Goal: Transaction & Acquisition: Purchase product/service

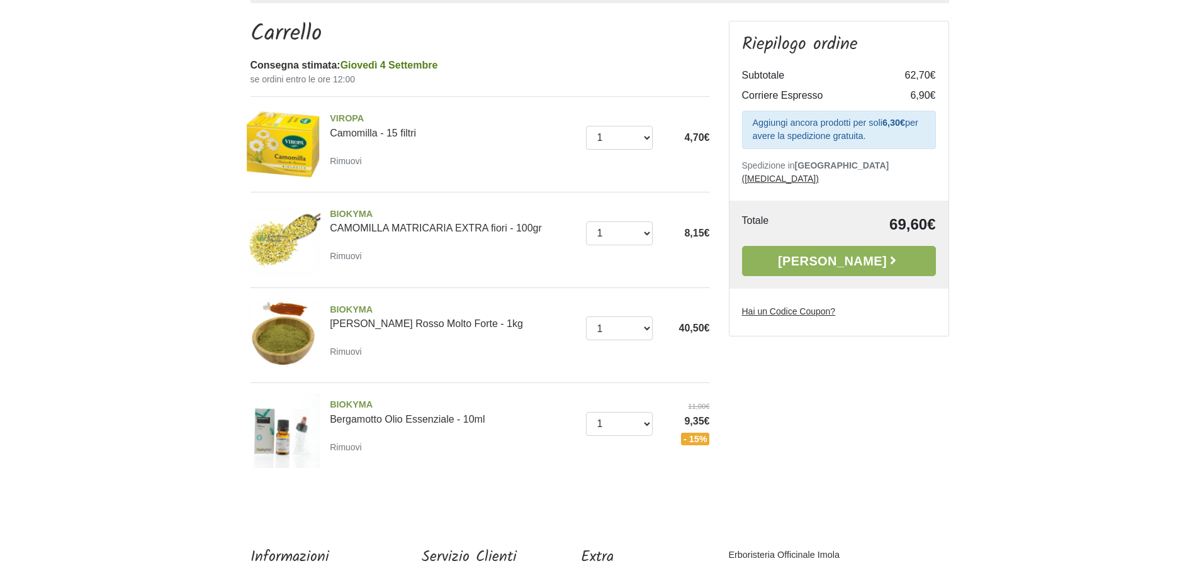
scroll to position [126, 0]
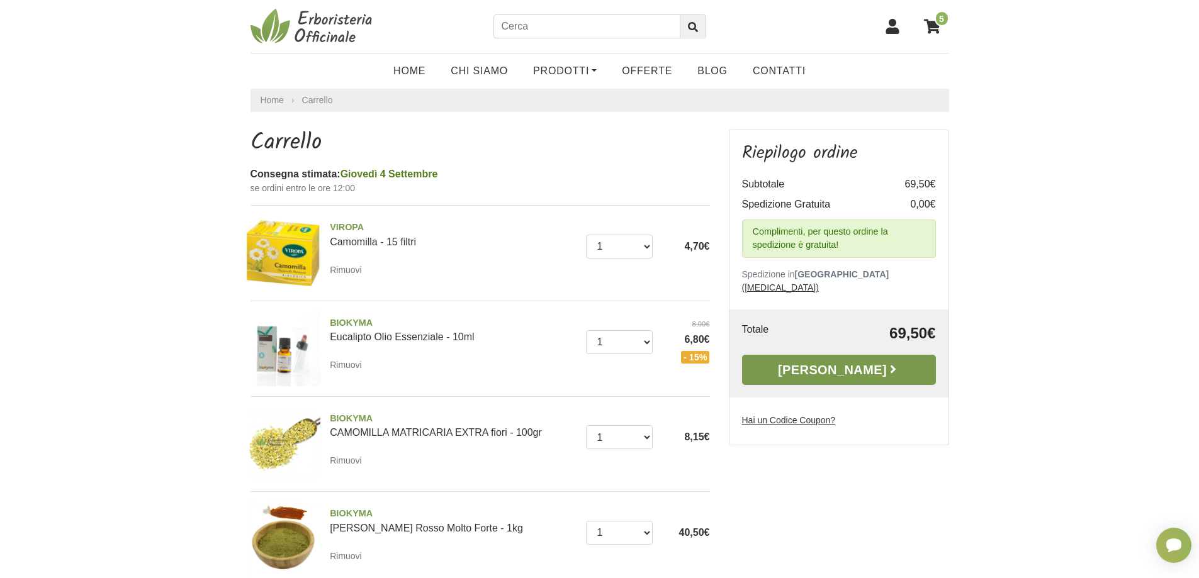
click at [821, 363] on link "[PERSON_NAME]" at bounding box center [839, 370] width 194 height 30
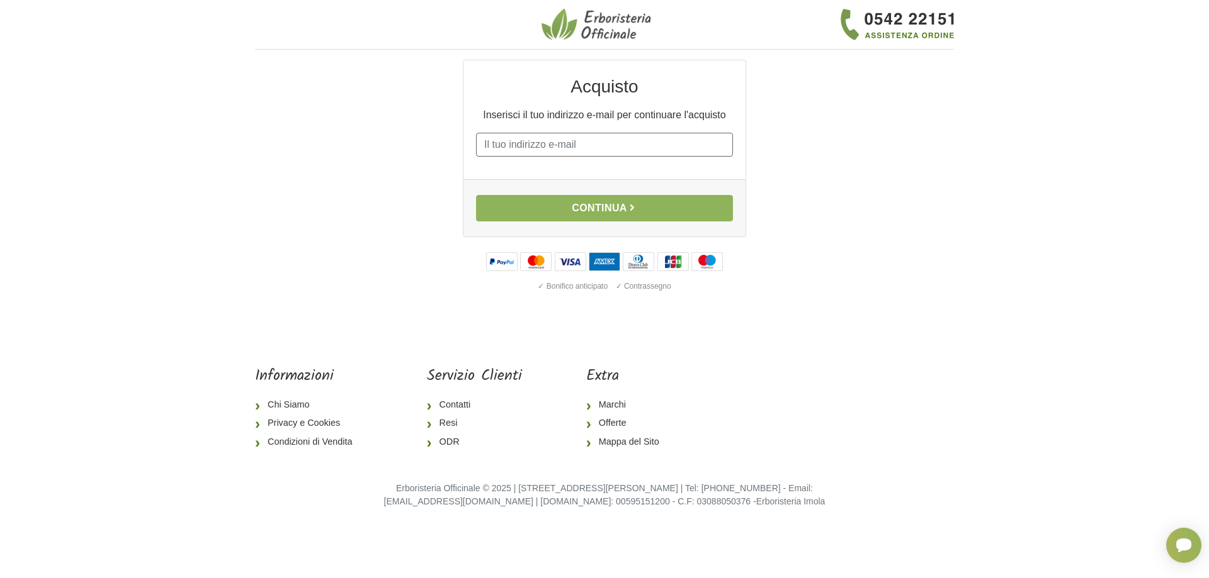
click at [512, 148] on input "E-mail" at bounding box center [604, 145] width 257 height 24
type input "roberta.azzolini@libero.it"
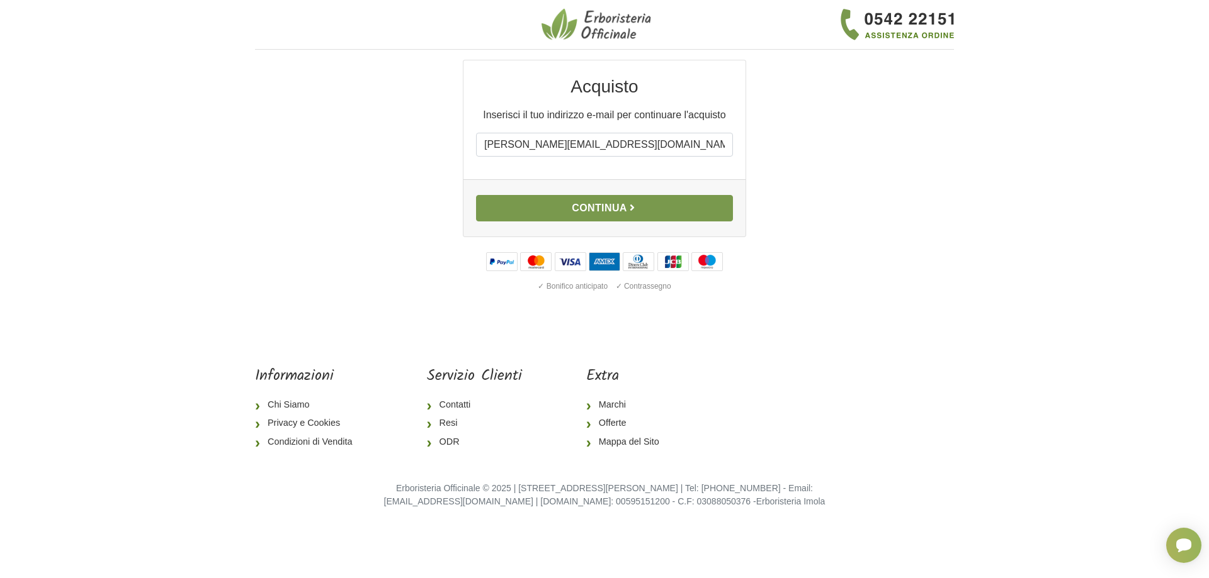
click at [585, 208] on button "Continua" at bounding box center [604, 208] width 257 height 26
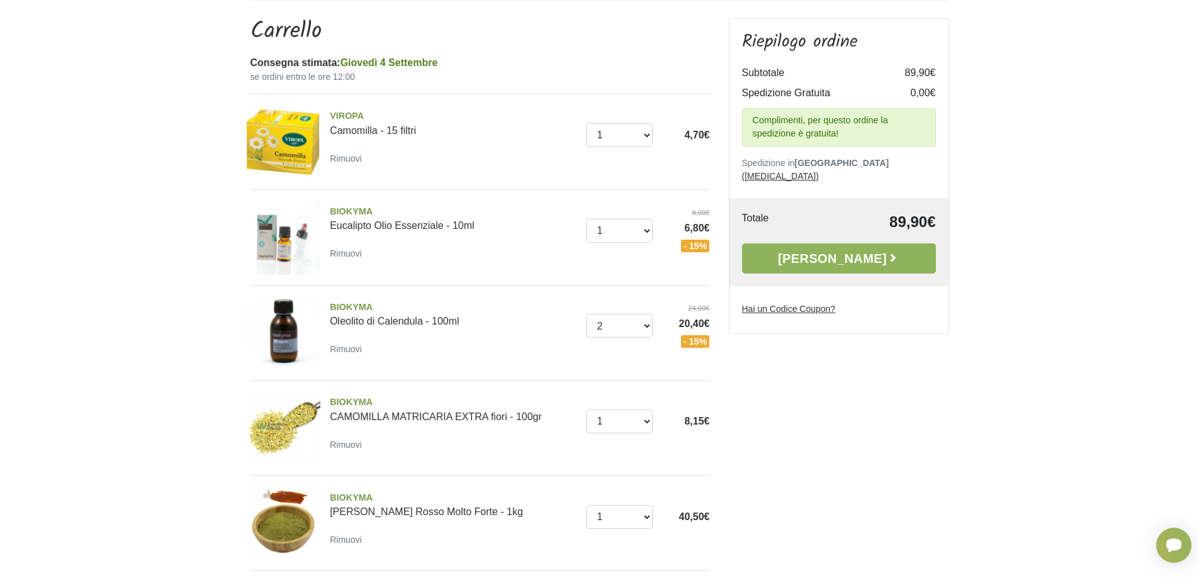
scroll to position [126, 0]
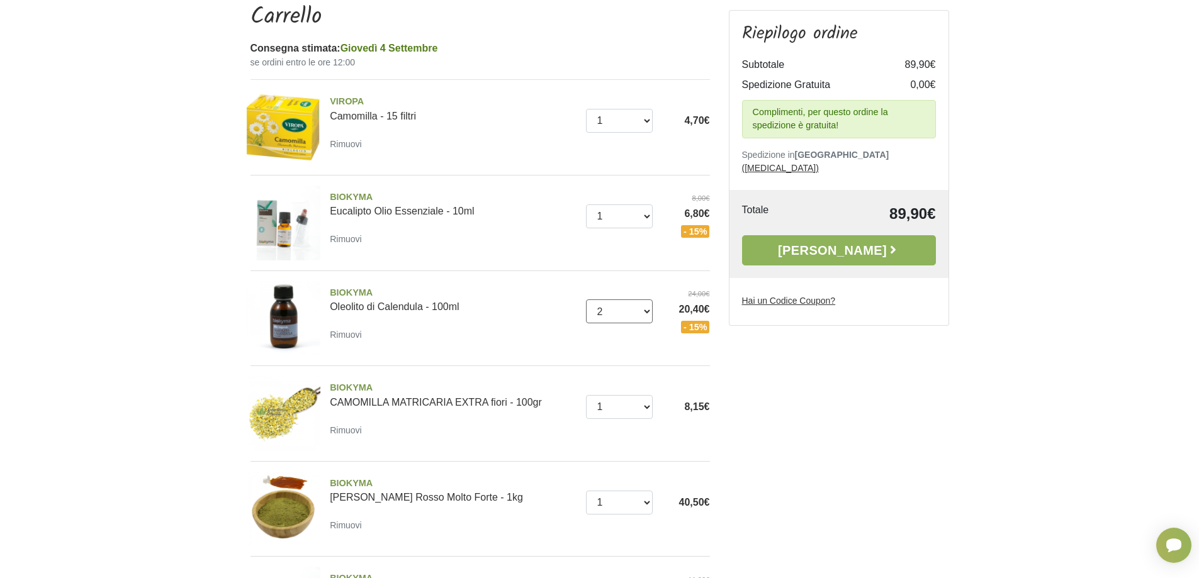
click at [649, 311] on select "0 ([GEOGRAPHIC_DATA]) 1 2 3 4 5 6 7 8 9 10 11 12 13 14 15 16 17 18 19 20 21" at bounding box center [619, 312] width 67 height 24
select select "1"
click at [586, 300] on select "0 ([GEOGRAPHIC_DATA]) 1 2 3 4 5 6 7 8 9 10 11 12 13 14 15 16 17 18 19 20 21" at bounding box center [619, 312] width 67 height 24
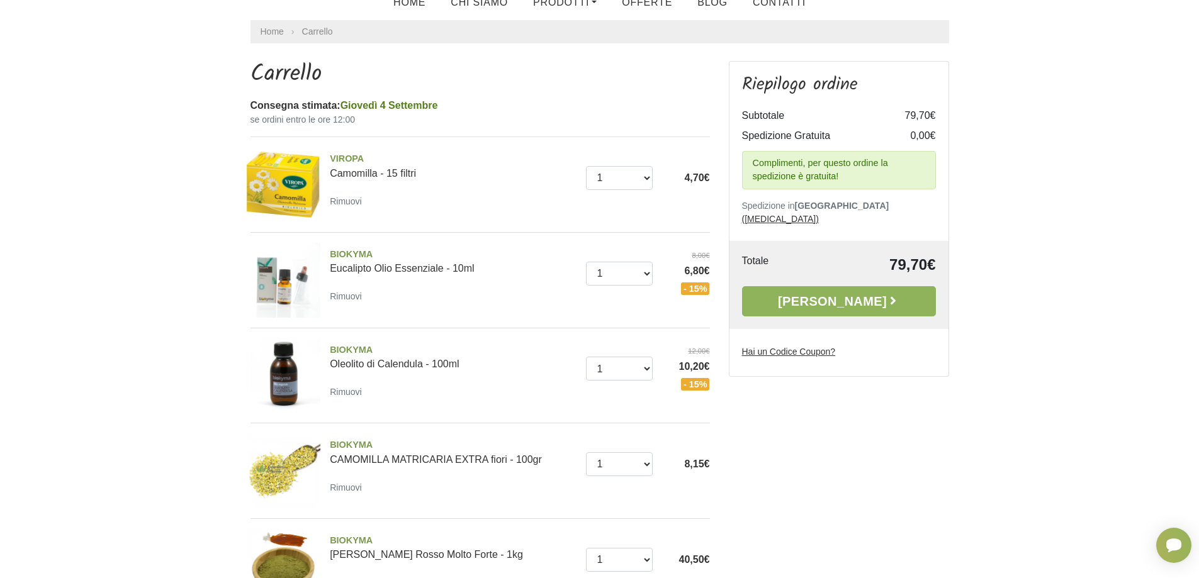
scroll to position [126, 0]
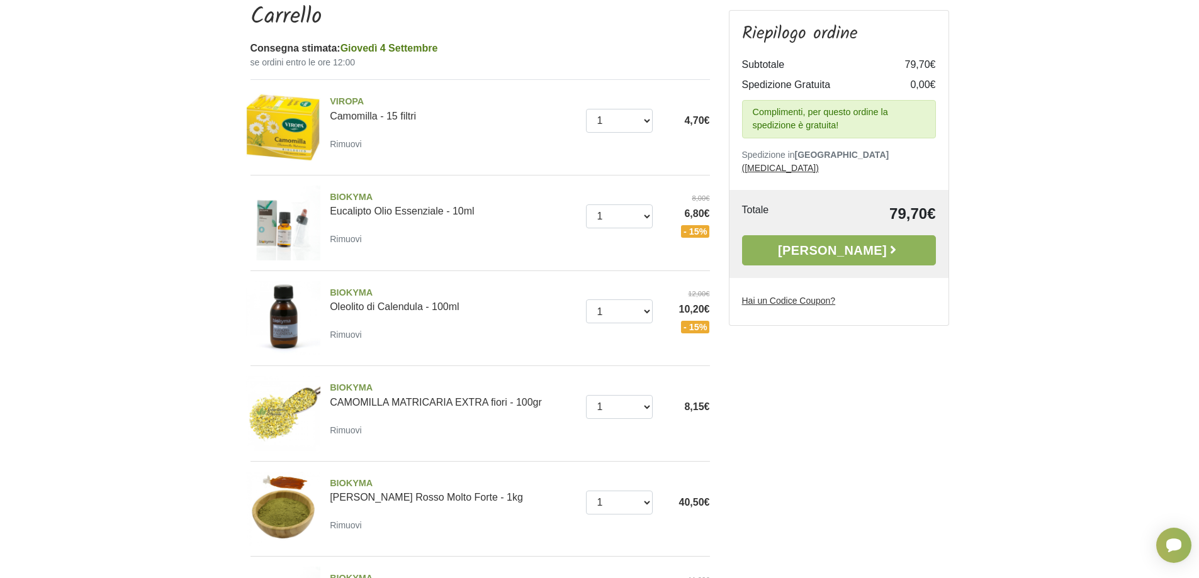
click at [283, 313] on img at bounding box center [283, 318] width 75 height 75
